Goal: Task Accomplishment & Management: Manage account settings

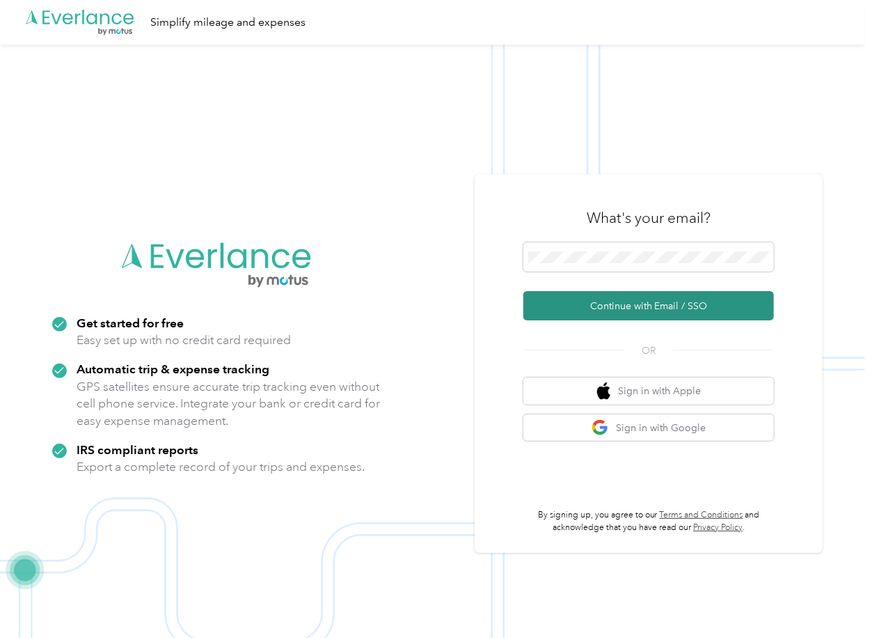
click at [579, 304] on button "Continue with Email / SSO" at bounding box center [649, 305] width 251 height 29
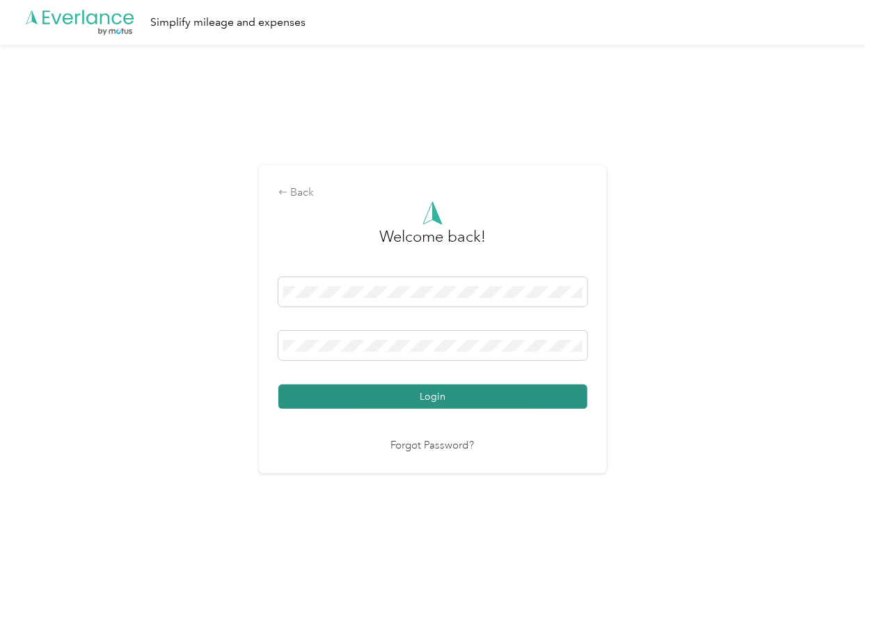
click at [343, 396] on button "Login" at bounding box center [432, 396] width 309 height 24
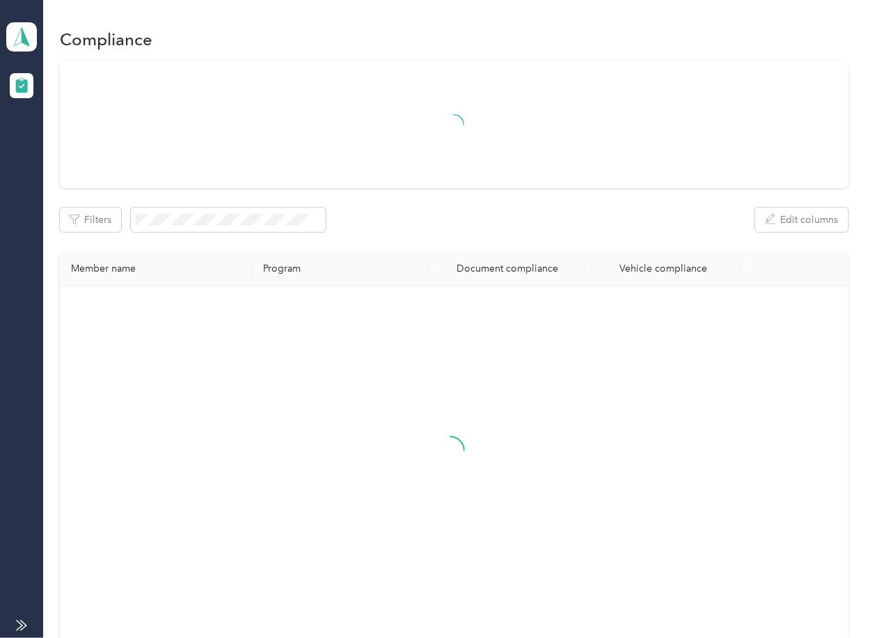
click at [362, 168] on div at bounding box center [454, 124] width 788 height 127
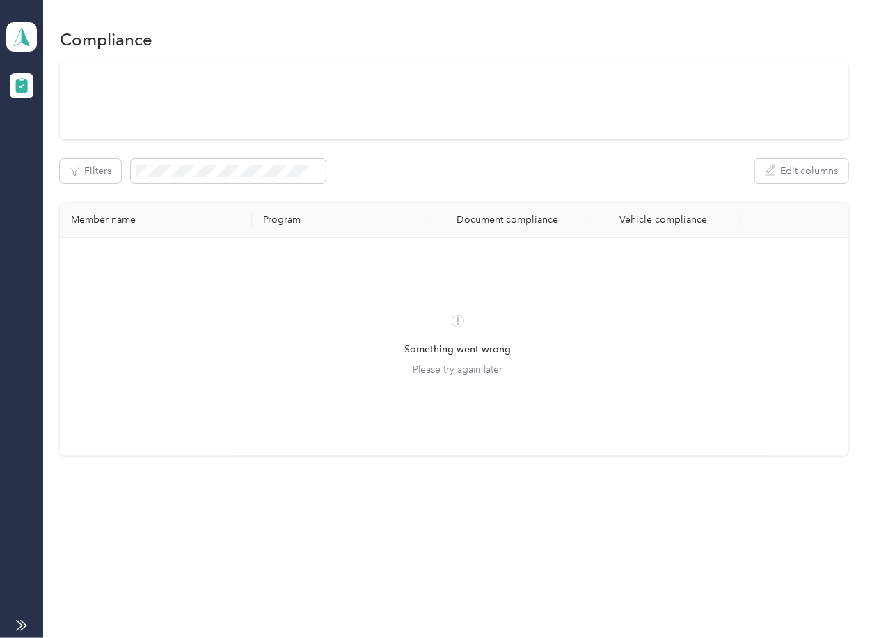
click at [443, 373] on span "Please try again later" at bounding box center [458, 369] width 90 height 15
click at [16, 34] on icon at bounding box center [21, 36] width 21 height 19
click at [70, 146] on div "Log out" at bounding box center [45, 146] width 54 height 15
